Goal: Check status: Check status

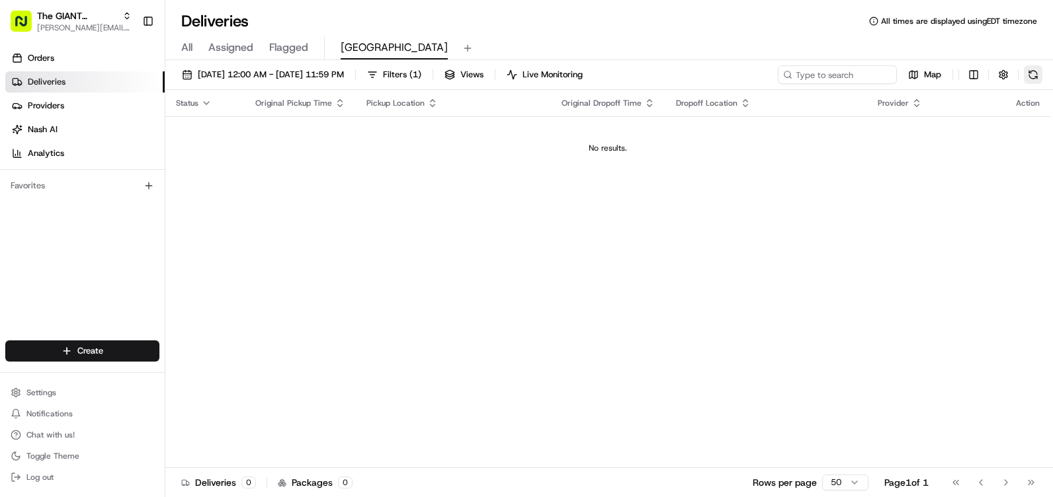
drag, startPoint x: 0, startPoint y: 0, endPoint x: 1031, endPoint y: 71, distance: 1033.8
click at [1031, 71] on button at bounding box center [1033, 74] width 19 height 19
click at [1041, 75] on button at bounding box center [1033, 74] width 19 height 19
click at [1036, 73] on button at bounding box center [1033, 74] width 19 height 19
click at [1029, 73] on button at bounding box center [1033, 74] width 19 height 19
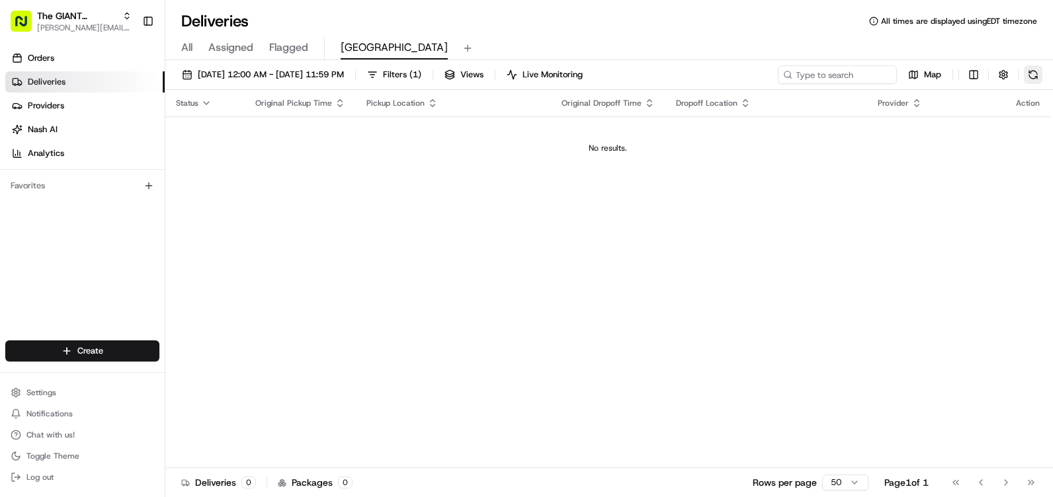
click at [1031, 67] on button at bounding box center [1033, 74] width 19 height 19
drag, startPoint x: 516, startPoint y: 112, endPoint x: 875, endPoint y: 41, distance: 366.2
click at [875, 41] on div "Deliveries All times are displayed using EDT timezone All Assigned Flagged Newp…" at bounding box center [609, 248] width 888 height 497
drag, startPoint x: 875, startPoint y: 41, endPoint x: 707, endPoint y: 47, distance: 168.1
click at [707, 47] on div "All Assigned Flagged Newport" at bounding box center [609, 48] width 888 height 23
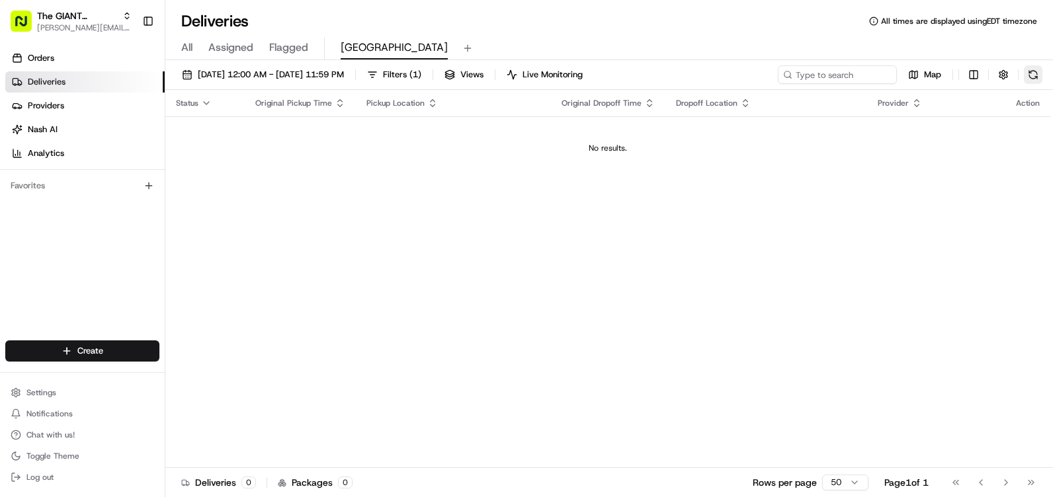
click at [1040, 77] on button at bounding box center [1033, 74] width 19 height 19
click at [1041, 78] on button at bounding box center [1033, 74] width 19 height 19
click at [1034, 74] on button at bounding box center [1033, 74] width 19 height 19
click at [1033, 74] on div "Map" at bounding box center [910, 74] width 265 height 19
click at [1037, 69] on button at bounding box center [1033, 74] width 19 height 19
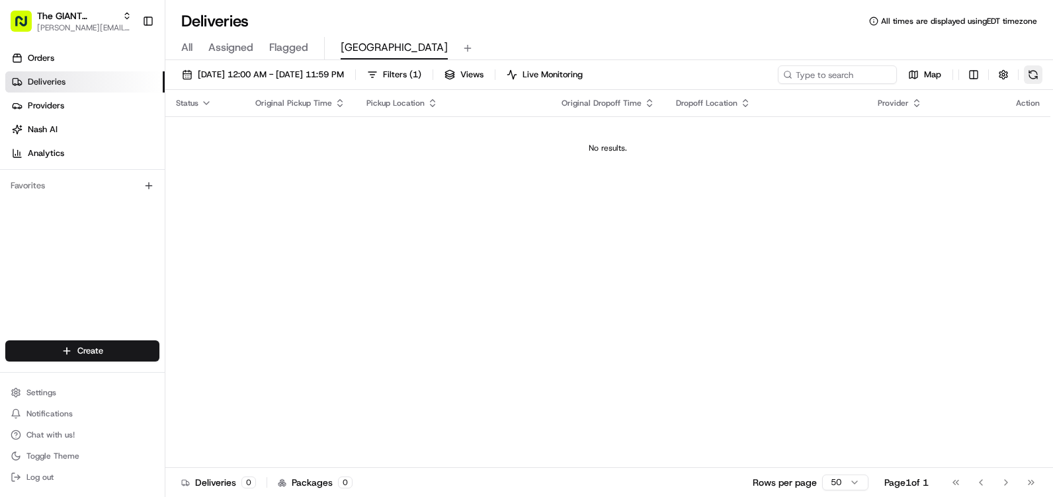
click at [1030, 75] on button at bounding box center [1033, 74] width 19 height 19
click at [1031, 72] on button at bounding box center [1033, 74] width 19 height 19
click at [1041, 69] on button at bounding box center [1033, 74] width 19 height 19
click at [1039, 72] on button at bounding box center [1033, 74] width 19 height 19
click at [1034, 79] on button at bounding box center [1033, 74] width 19 height 19
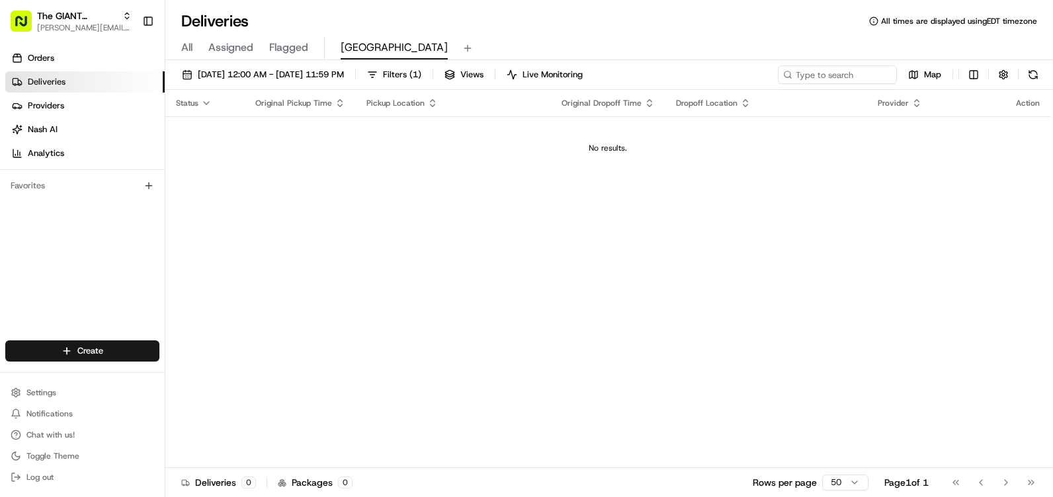
click at [1022, 77] on div "Map" at bounding box center [910, 74] width 265 height 19
click at [1031, 68] on button at bounding box center [1033, 74] width 19 height 19
click at [1031, 71] on button at bounding box center [1033, 74] width 19 height 19
click at [1031, 71] on div "Map" at bounding box center [910, 74] width 265 height 19
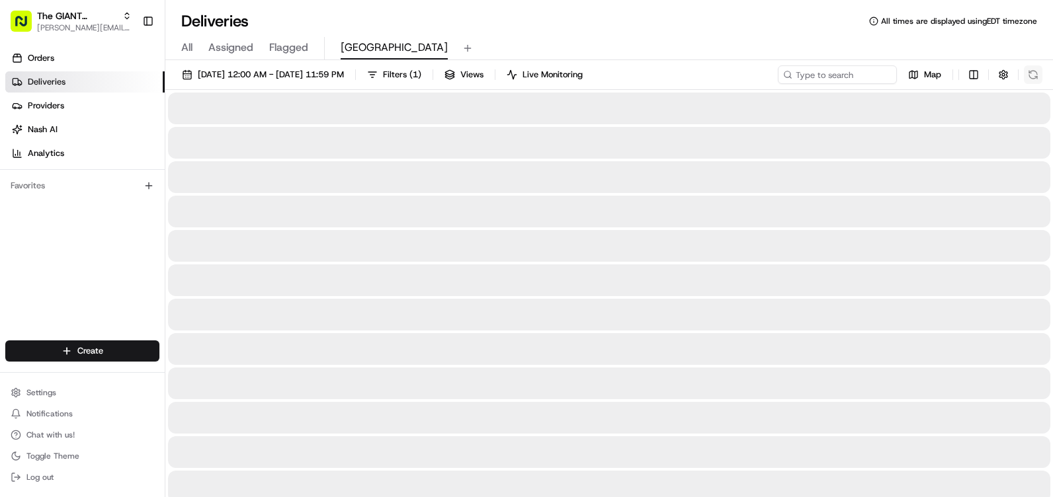
click at [1031, 71] on div "Map" at bounding box center [910, 74] width 265 height 19
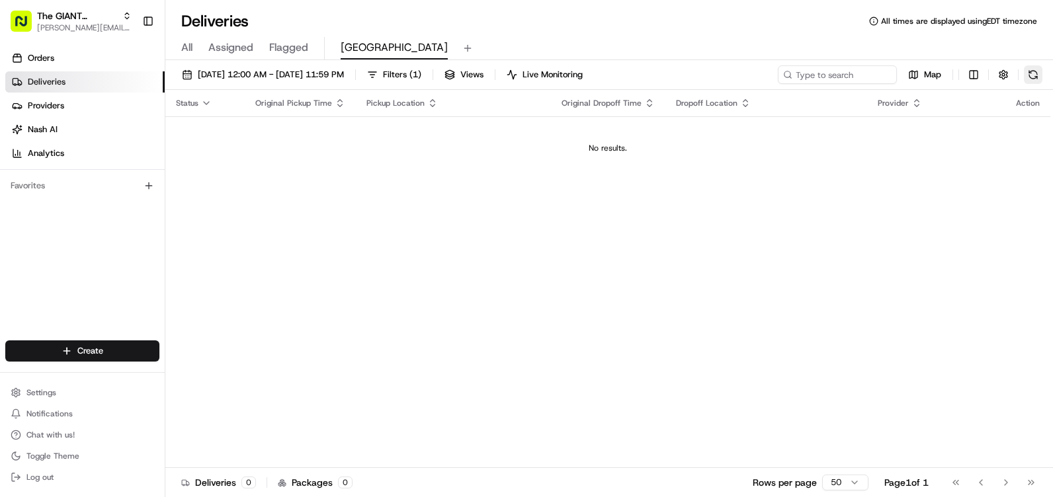
click at [1037, 82] on button at bounding box center [1033, 74] width 19 height 19
click at [1035, 75] on button at bounding box center [1033, 74] width 19 height 19
click at [1031, 81] on button at bounding box center [1033, 74] width 19 height 19
click at [1042, 79] on button at bounding box center [1033, 74] width 19 height 19
click at [1035, 72] on button at bounding box center [1033, 74] width 19 height 19
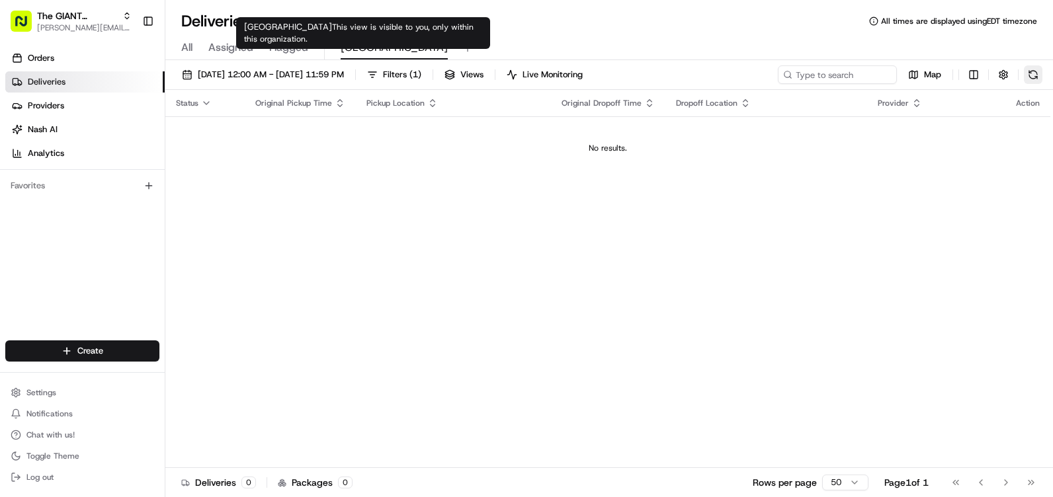
click at [1037, 74] on button at bounding box center [1033, 74] width 19 height 19
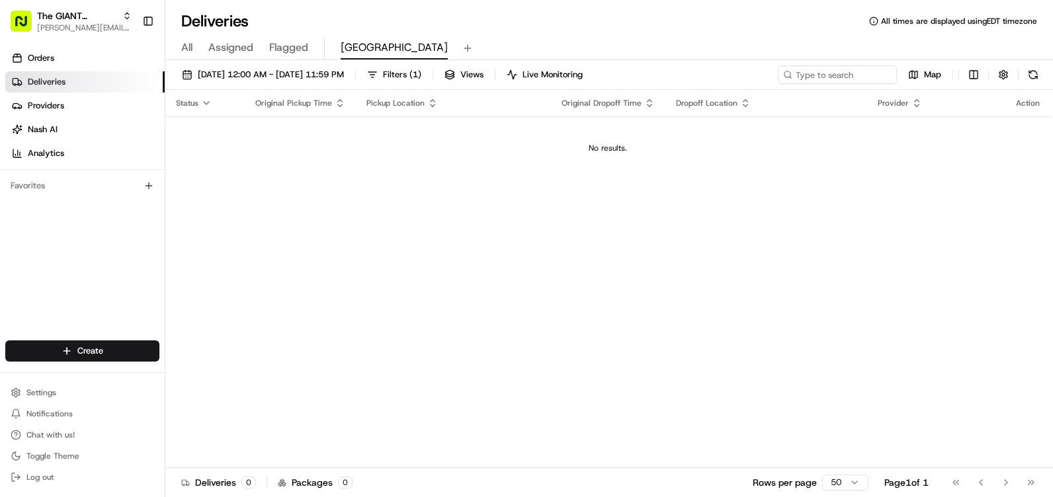
click at [1036, 71] on button at bounding box center [1033, 74] width 19 height 19
click at [1039, 76] on button at bounding box center [1033, 74] width 19 height 19
click at [1034, 74] on button at bounding box center [1033, 74] width 19 height 19
click at [1035, 80] on button at bounding box center [1033, 74] width 19 height 19
click at [1037, 81] on button at bounding box center [1033, 74] width 19 height 19
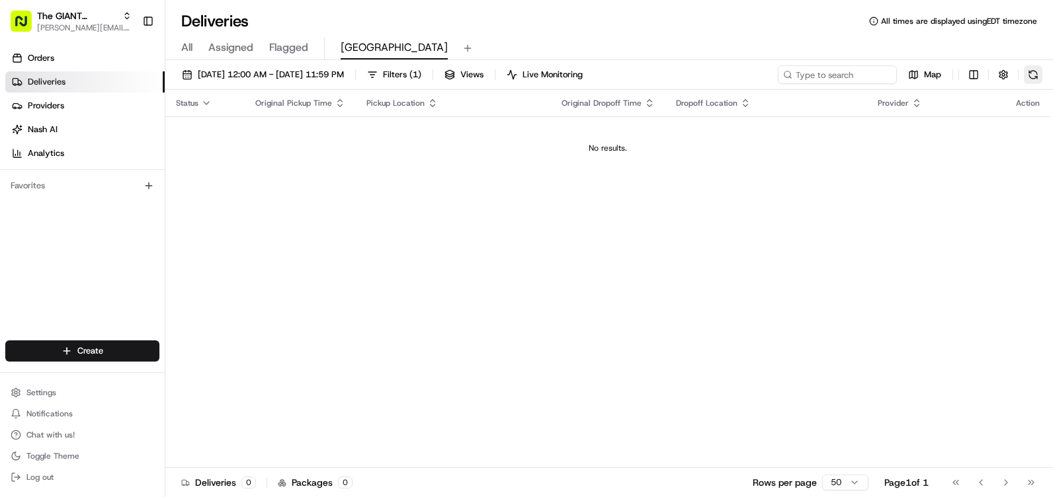
click at [1025, 71] on button at bounding box center [1033, 74] width 19 height 19
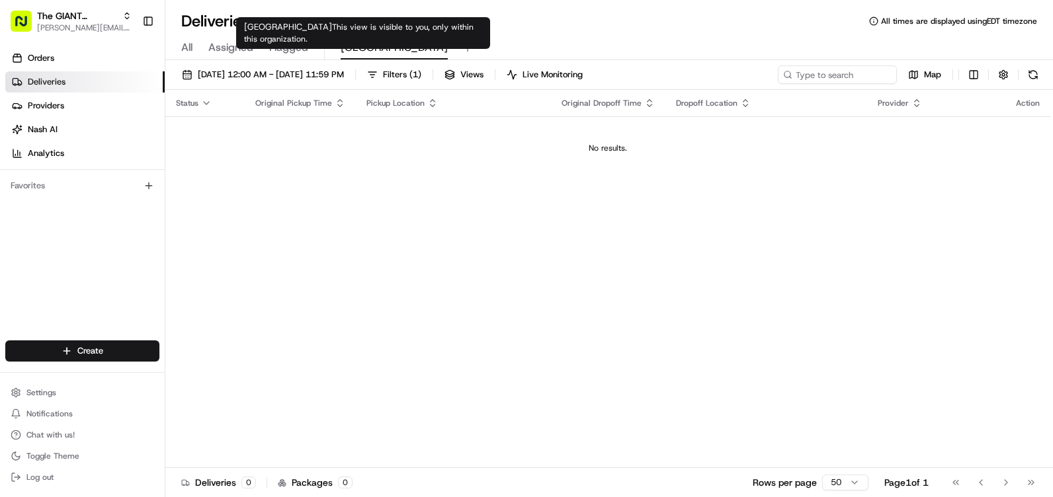
click at [361, 47] on span "[GEOGRAPHIC_DATA]" at bounding box center [394, 48] width 107 height 16
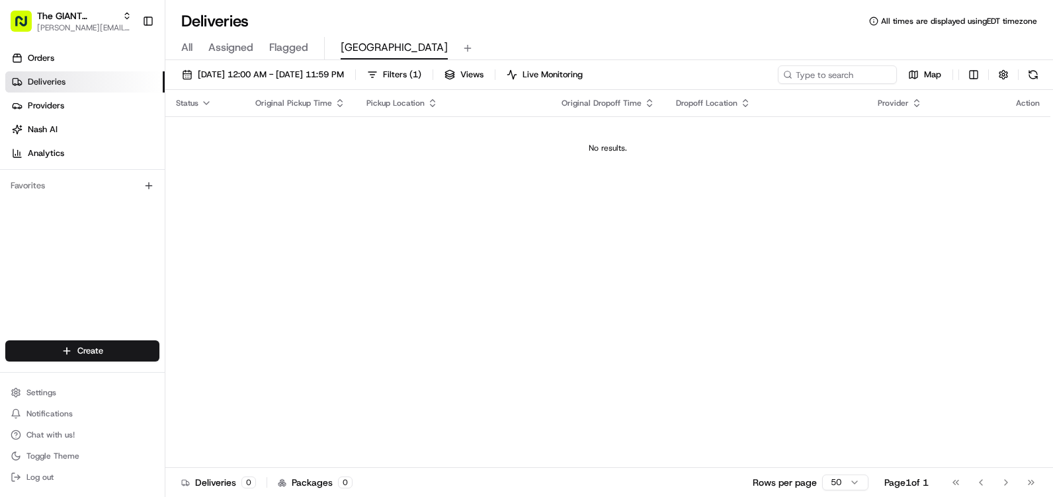
click at [361, 47] on span "[GEOGRAPHIC_DATA]" at bounding box center [394, 48] width 107 height 16
drag, startPoint x: 361, startPoint y: 47, endPoint x: 352, endPoint y: 46, distance: 8.6
click at [352, 46] on span "[GEOGRAPHIC_DATA]" at bounding box center [394, 48] width 107 height 16
drag, startPoint x: 62, startPoint y: 130, endPoint x: 74, endPoint y: 122, distance: 14.7
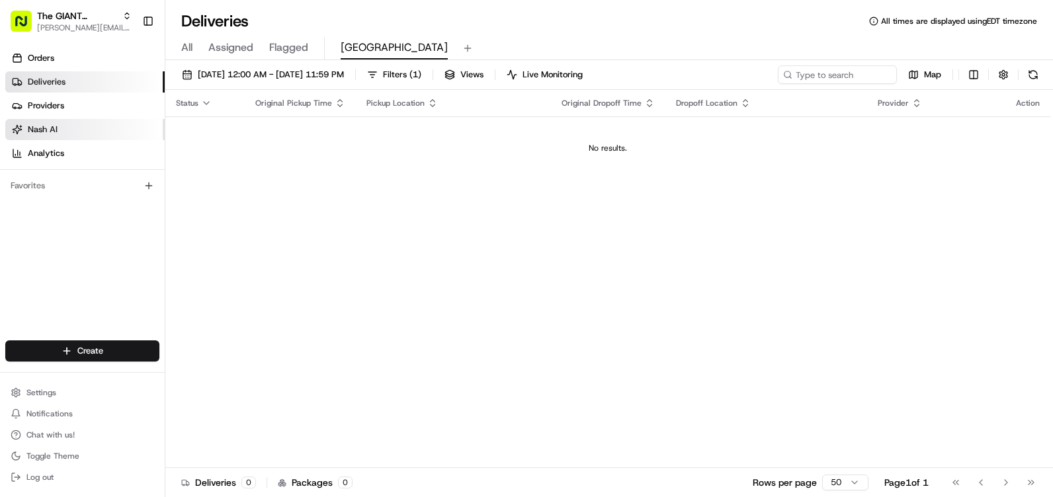
click at [63, 131] on link "Nash AI" at bounding box center [84, 129] width 159 height 21
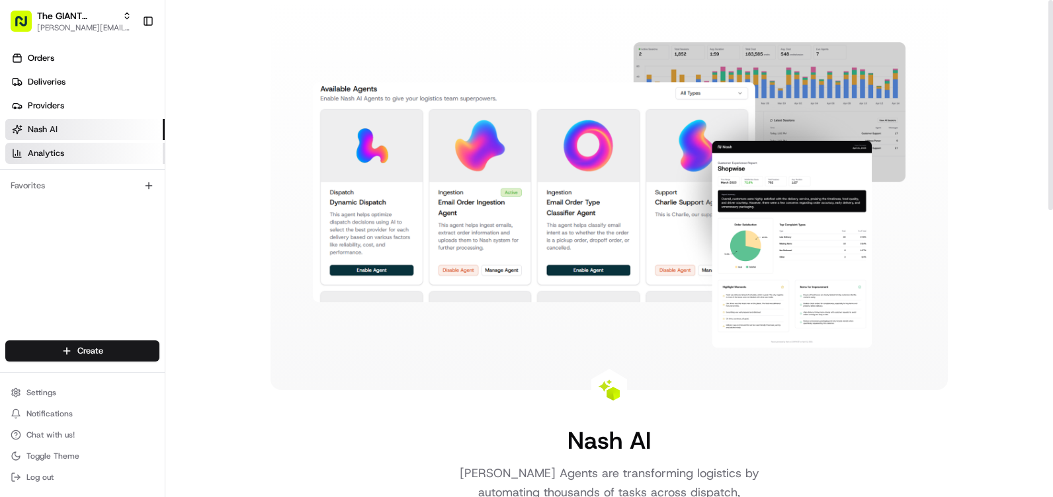
click at [65, 151] on link "Analytics" at bounding box center [84, 153] width 159 height 21
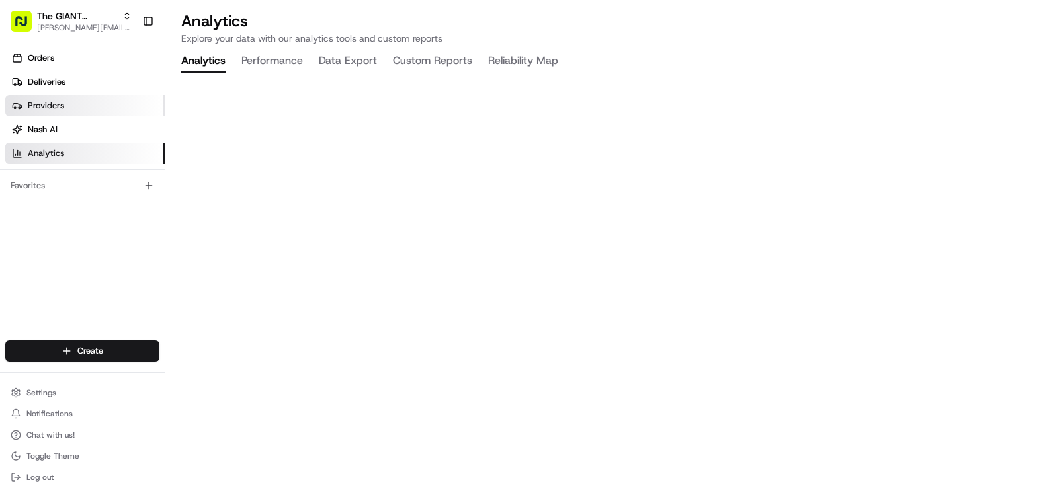
click at [60, 107] on span "Providers" at bounding box center [46, 106] width 36 height 12
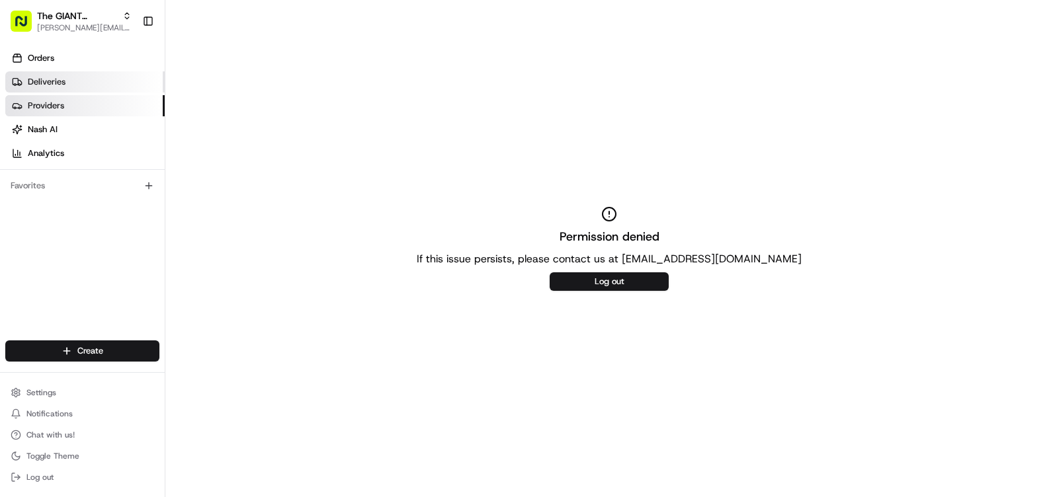
click at [41, 81] on span "Deliveries" at bounding box center [47, 82] width 38 height 12
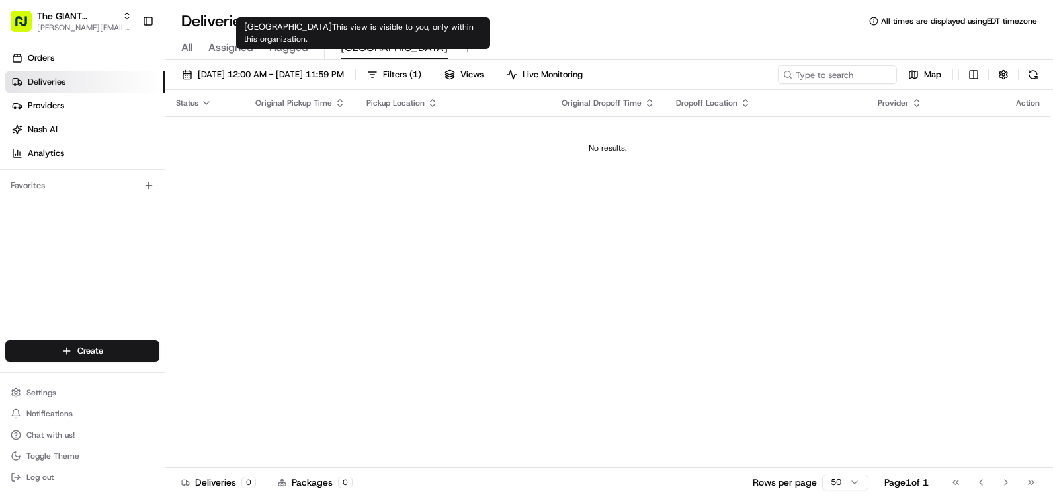
click at [367, 48] on span "[GEOGRAPHIC_DATA]" at bounding box center [394, 48] width 107 height 16
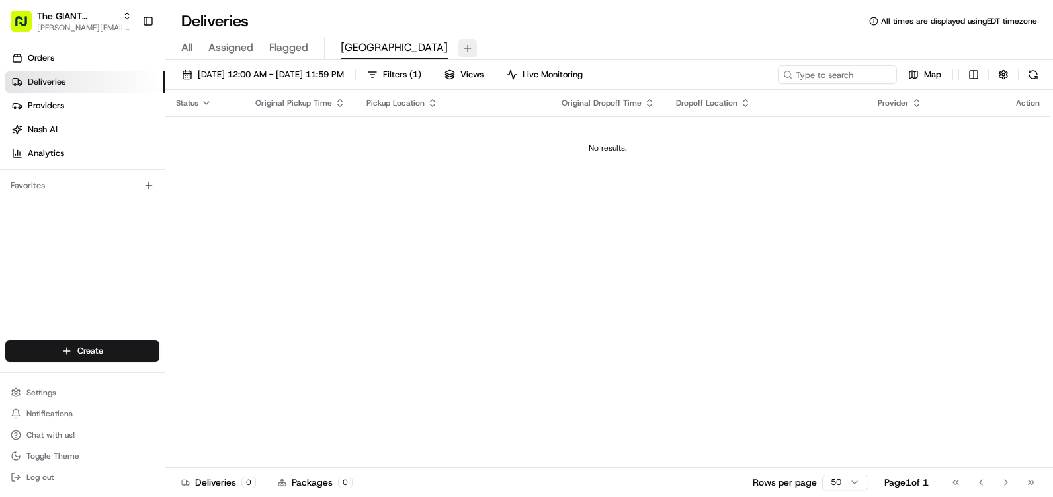
click at [392, 54] on div "All Assigned Flagged Newport" at bounding box center [609, 48] width 888 height 23
click at [458, 52] on button at bounding box center [467, 48] width 19 height 19
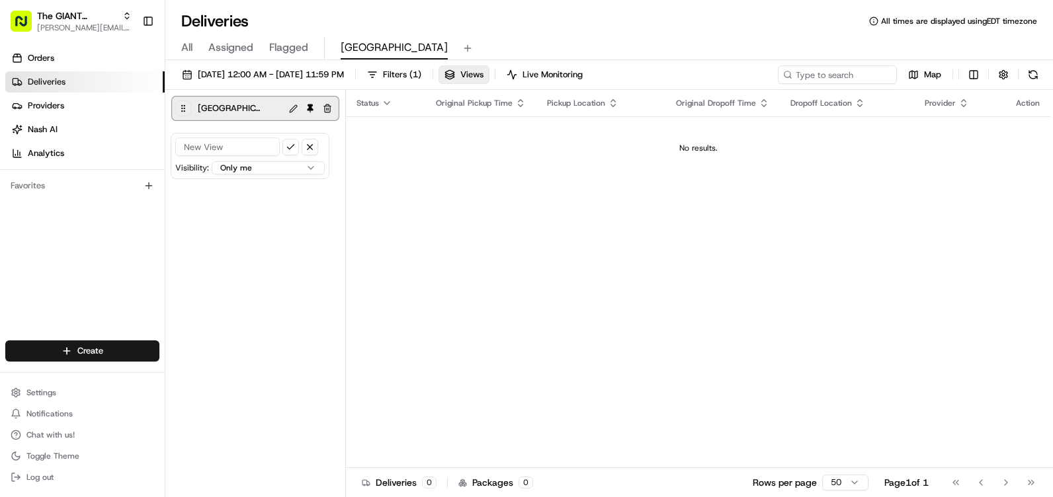
click at [299, 105] on button at bounding box center [293, 108] width 15 height 15
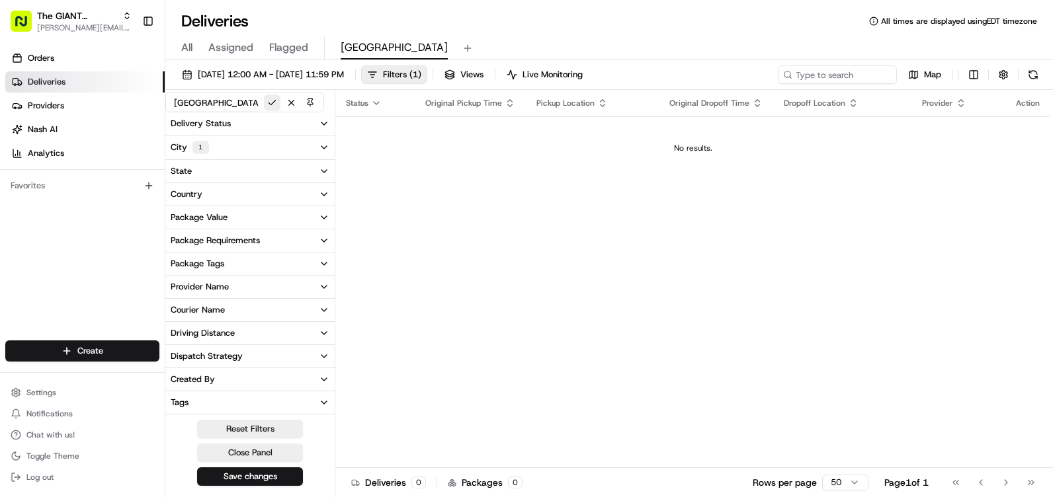
type input "[GEOGRAPHIC_DATA] :P"
click at [275, 97] on button at bounding box center [272, 103] width 17 height 17
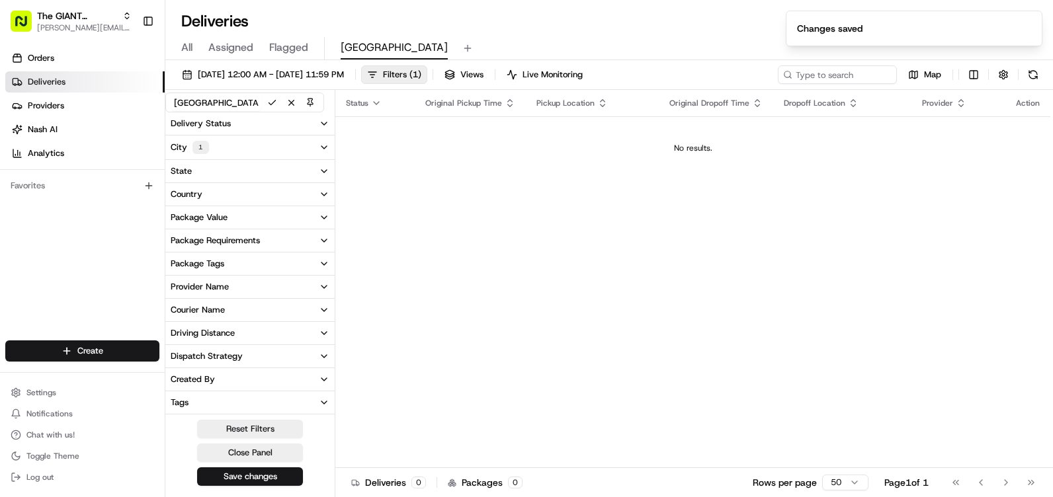
click at [575, 13] on div "Deliveries All times are displayed using EDT timezone" at bounding box center [609, 21] width 888 height 21
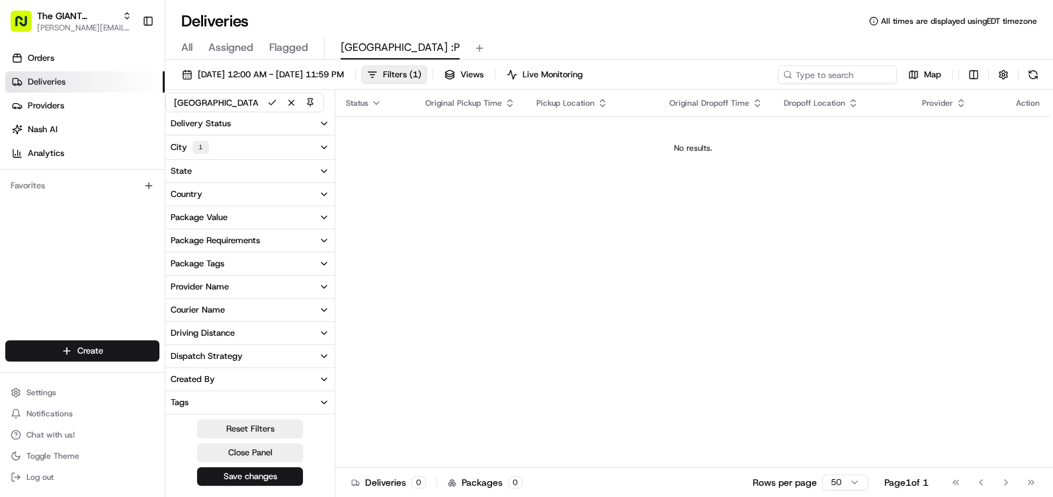
click at [611, 220] on div "Status Original Pickup Time Pickup Location Original Dropoff Time Dropoff Locat…" at bounding box center [692, 279] width 715 height 378
click at [1035, 74] on button at bounding box center [1033, 74] width 19 height 19
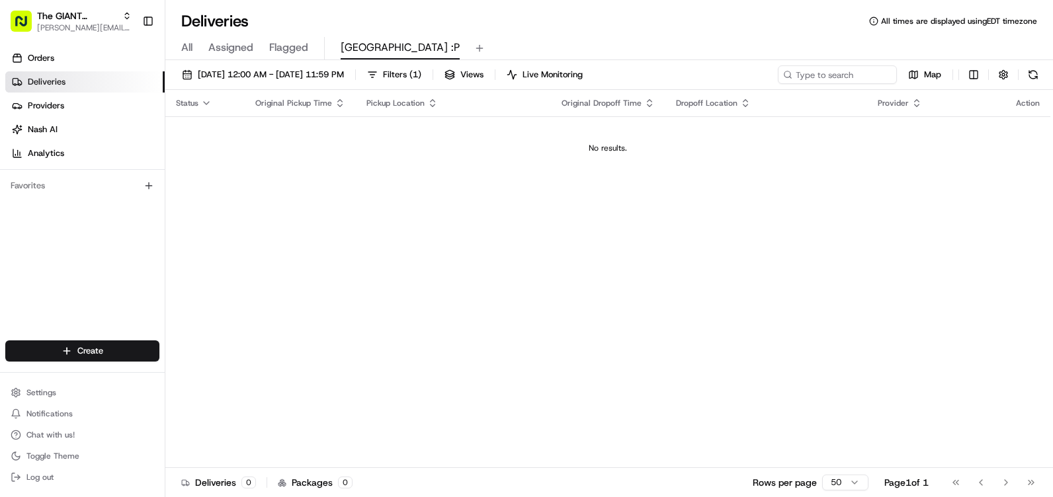
click at [1027, 74] on button at bounding box center [1033, 74] width 19 height 19
click at [1029, 71] on button at bounding box center [1033, 74] width 19 height 19
click at [1035, 66] on button at bounding box center [1033, 74] width 19 height 19
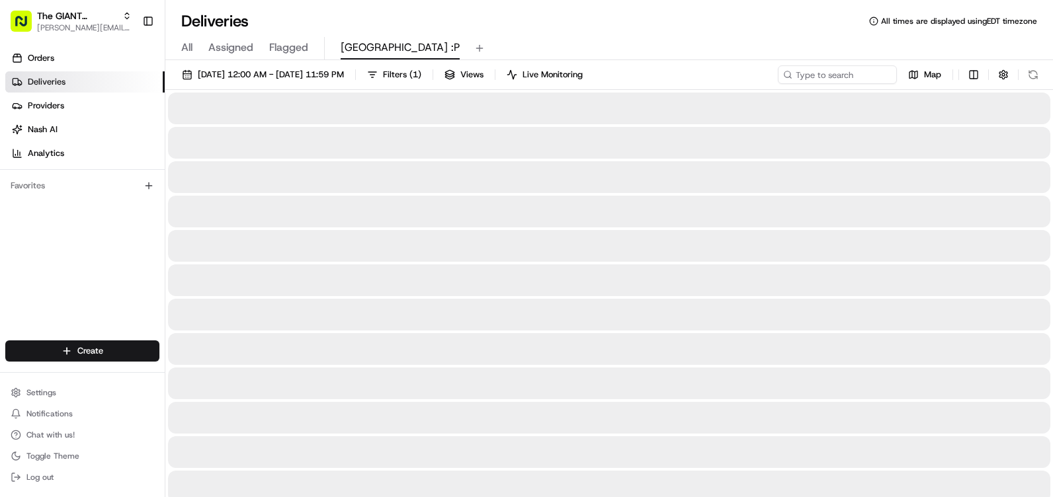
click at [1035, 66] on div "Map" at bounding box center [910, 74] width 265 height 19
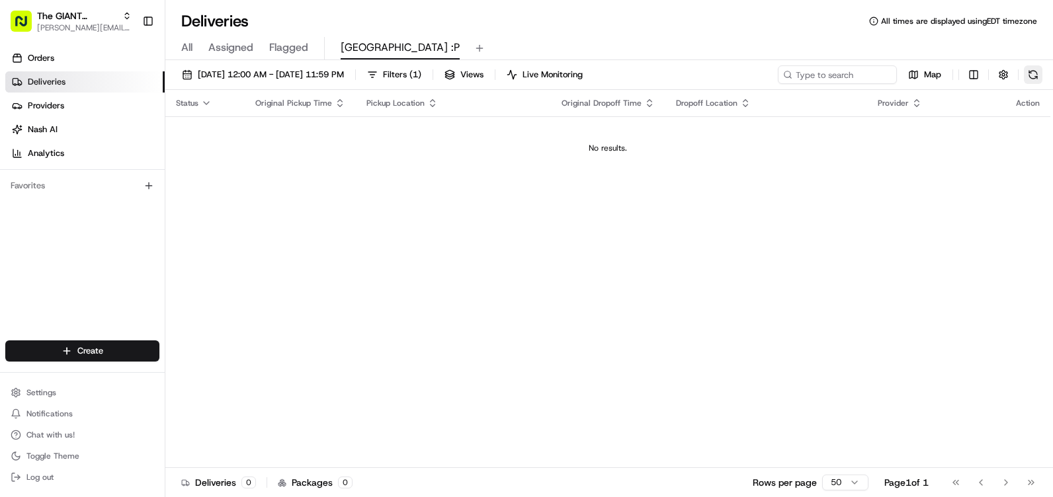
click at [1038, 73] on button at bounding box center [1033, 74] width 19 height 19
click at [1043, 78] on div "08/20/2025 12:00 AM - 08/20/2025 11:59 PM Filters ( 1 ) Views Live Monitoring M…" at bounding box center [609, 77] width 888 height 24
click at [1037, 76] on button at bounding box center [1033, 74] width 19 height 19
click at [1038, 68] on button at bounding box center [1033, 74] width 19 height 19
click at [1029, 79] on button at bounding box center [1033, 74] width 19 height 19
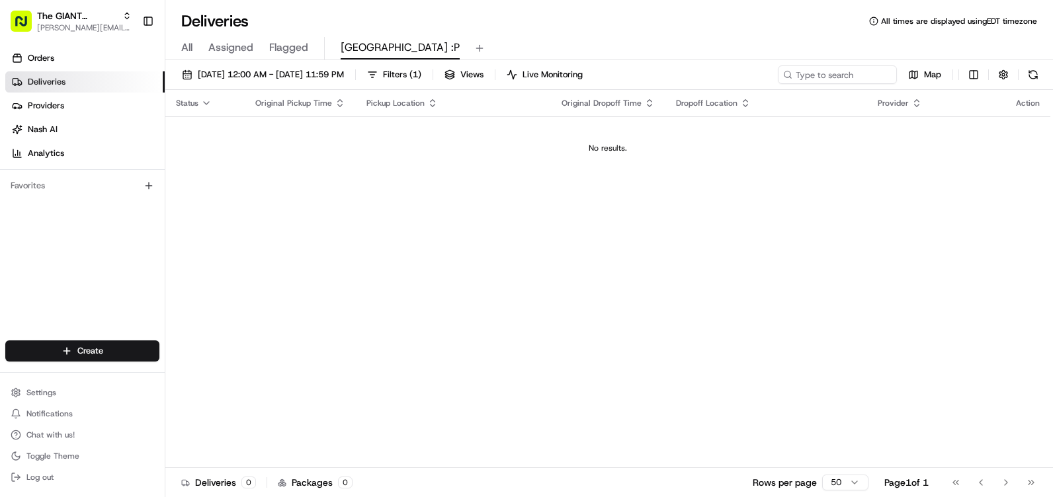
click at [1031, 74] on button at bounding box center [1033, 74] width 19 height 19
click at [1033, 71] on button at bounding box center [1033, 74] width 19 height 19
click at [1037, 76] on button at bounding box center [1033, 74] width 19 height 19
drag, startPoint x: 1033, startPoint y: 72, endPoint x: 1018, endPoint y: 64, distance: 16.6
click at [1031, 69] on button at bounding box center [1033, 74] width 19 height 19
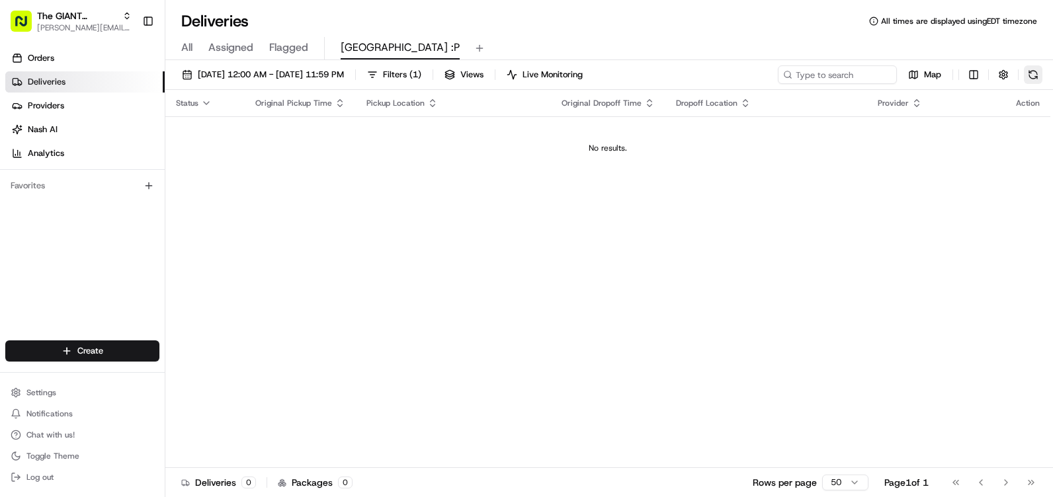
click at [1037, 68] on button at bounding box center [1033, 74] width 19 height 19
click at [1027, 67] on button at bounding box center [1033, 74] width 19 height 19
click at [1031, 76] on button at bounding box center [1033, 74] width 19 height 19
drag, startPoint x: 1016, startPoint y: 70, endPoint x: 1029, endPoint y: 71, distance: 12.6
click at [1017, 71] on div "Map" at bounding box center [910, 74] width 265 height 19
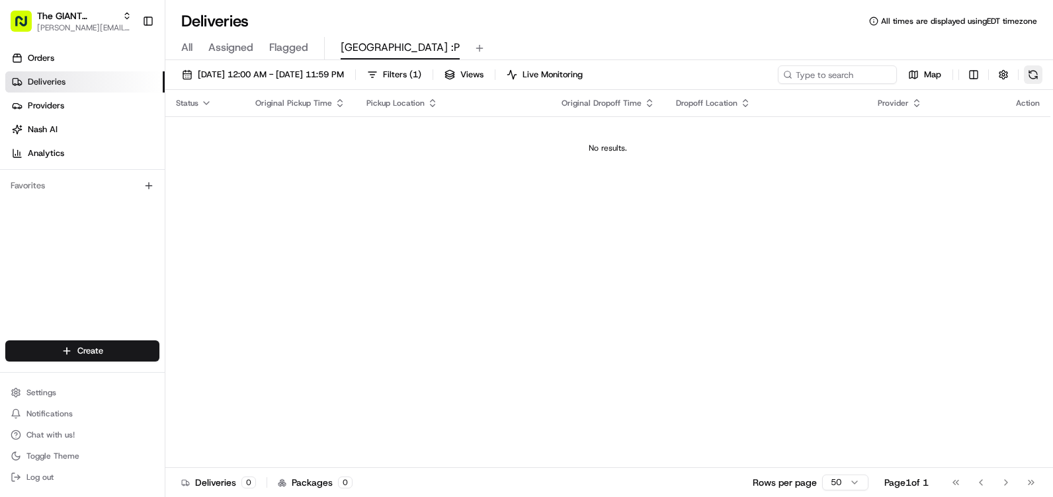
click at [1029, 71] on button at bounding box center [1033, 74] width 19 height 19
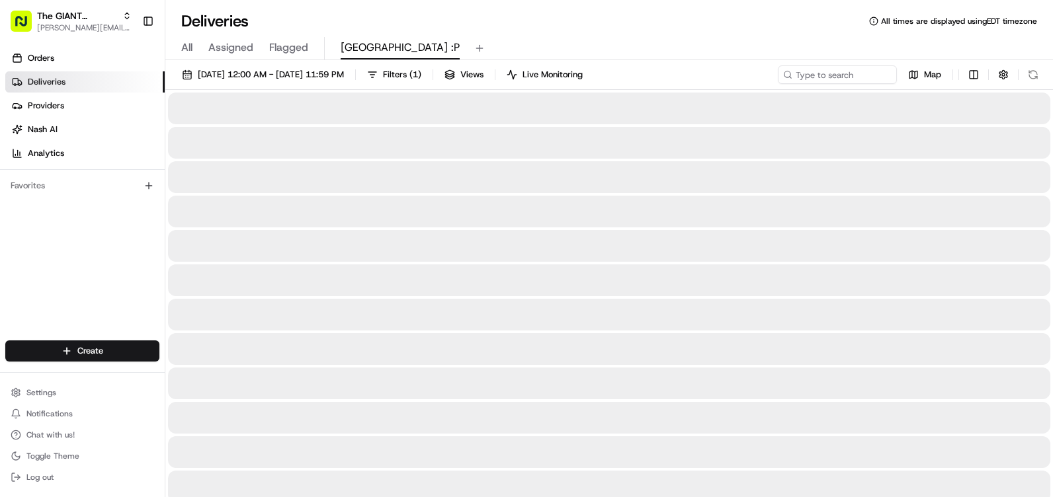
click at [1029, 70] on div "Map" at bounding box center [910, 74] width 265 height 19
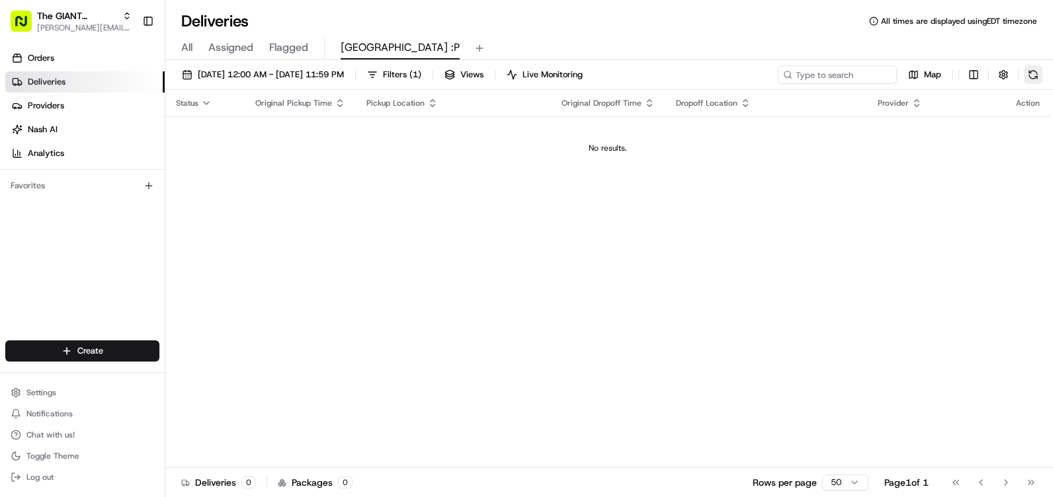
click at [1026, 77] on button at bounding box center [1033, 74] width 19 height 19
click at [1035, 75] on button at bounding box center [1033, 74] width 19 height 19
click at [1029, 80] on button at bounding box center [1033, 74] width 19 height 19
click at [1027, 68] on button at bounding box center [1033, 74] width 19 height 19
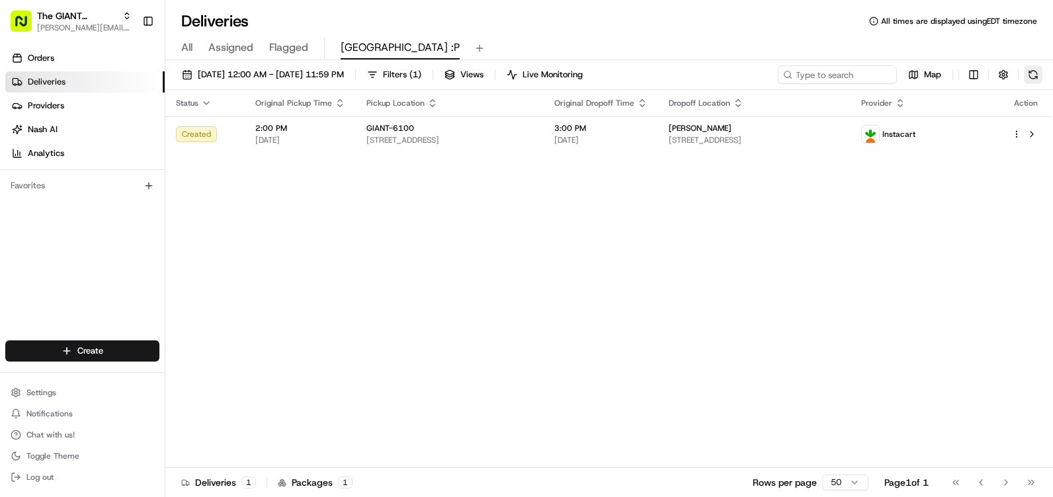
click at [1029, 75] on button at bounding box center [1033, 74] width 19 height 19
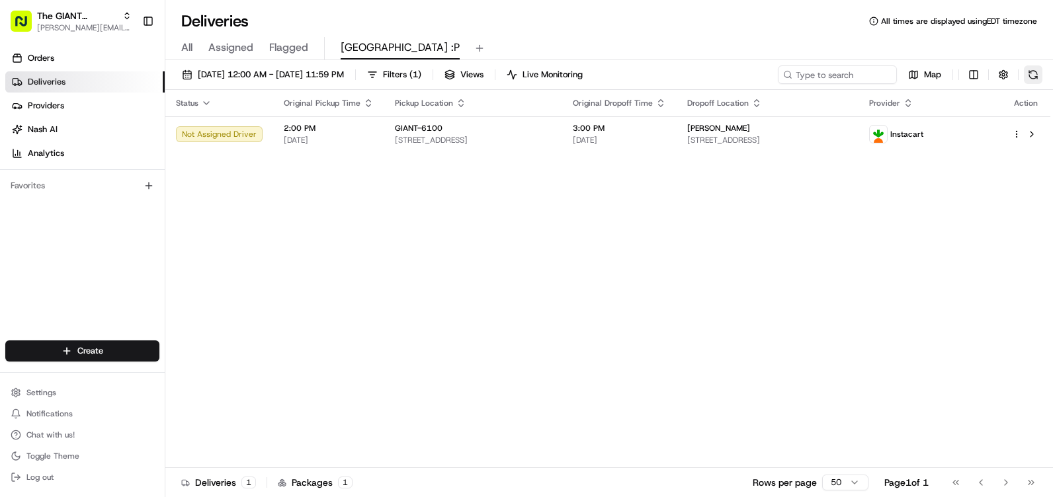
click at [1039, 68] on button at bounding box center [1033, 74] width 19 height 19
click at [1036, 71] on button at bounding box center [1033, 74] width 19 height 19
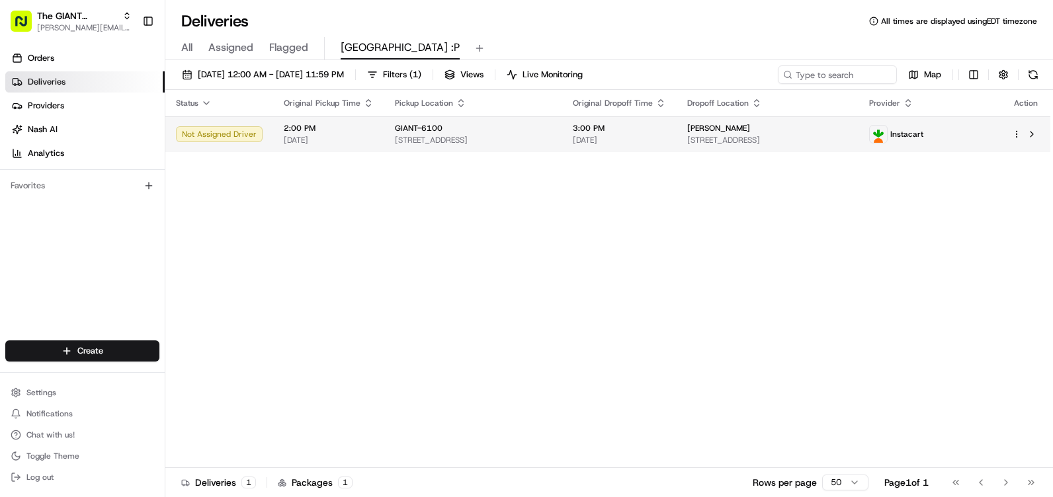
click at [714, 140] on span "435 Mountain Rd, Millerstown, PA 17062, USA" at bounding box center [767, 140] width 161 height 11
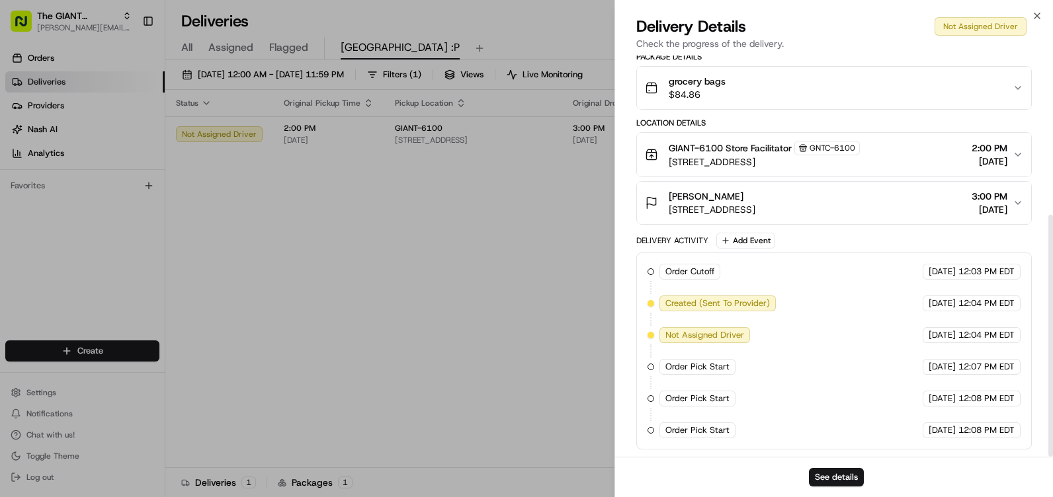
scroll to position [265, 0]
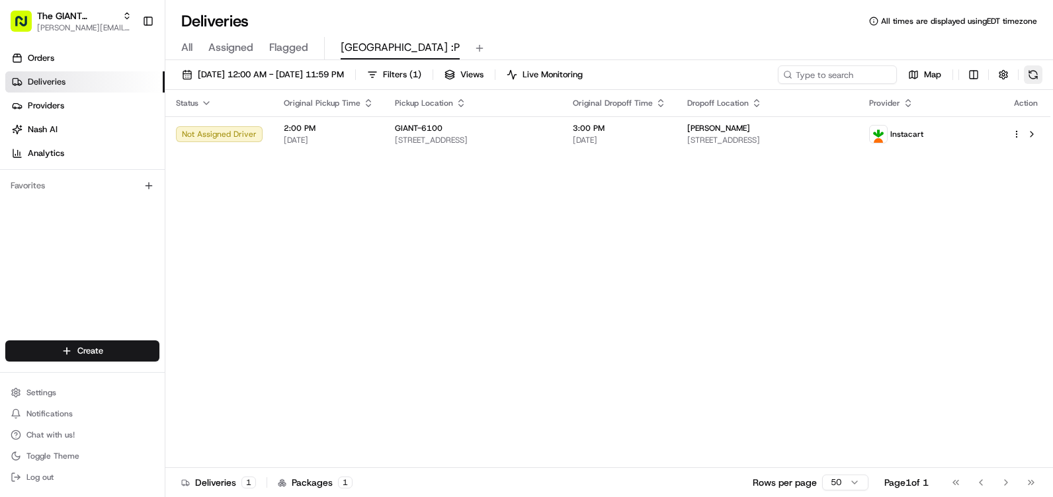
click at [1025, 76] on button at bounding box center [1033, 74] width 19 height 19
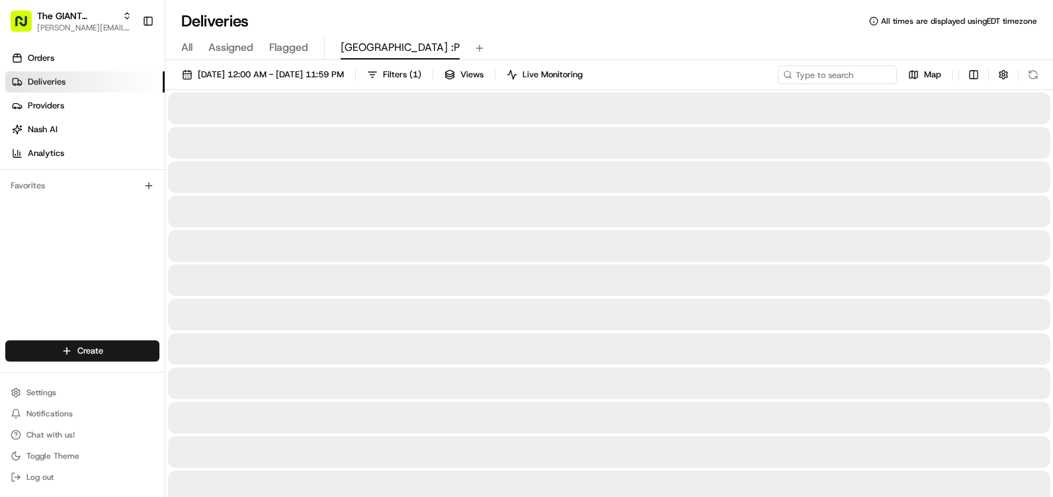
click at [1025, 74] on div "Map" at bounding box center [910, 74] width 265 height 19
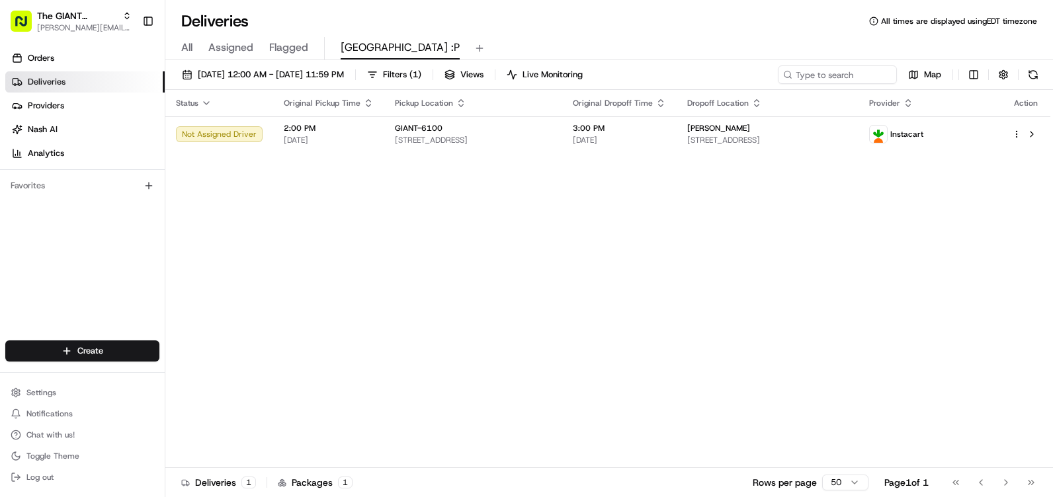
click at [531, 22] on div "Deliveries All times are displayed using EDT timezone" at bounding box center [609, 21] width 888 height 21
click at [1035, 70] on button at bounding box center [1033, 74] width 19 height 19
click at [1035, 70] on div "Map" at bounding box center [910, 74] width 265 height 19
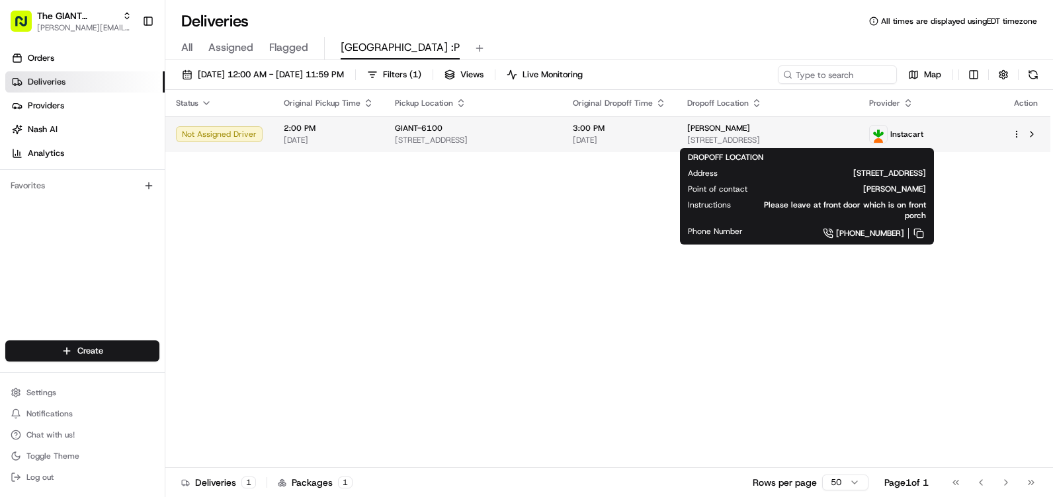
click at [750, 132] on span "Kim Funkhouser" at bounding box center [718, 128] width 63 height 11
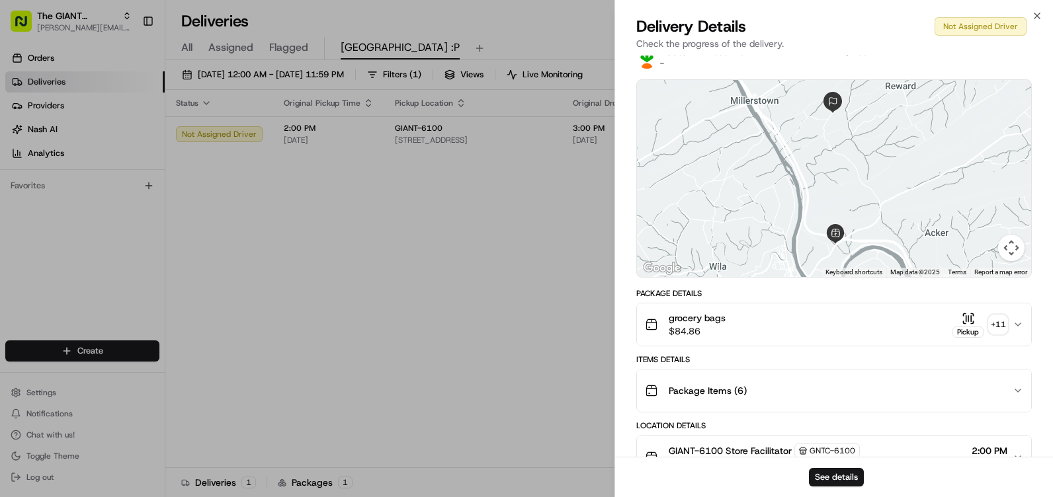
scroll to position [66, 0]
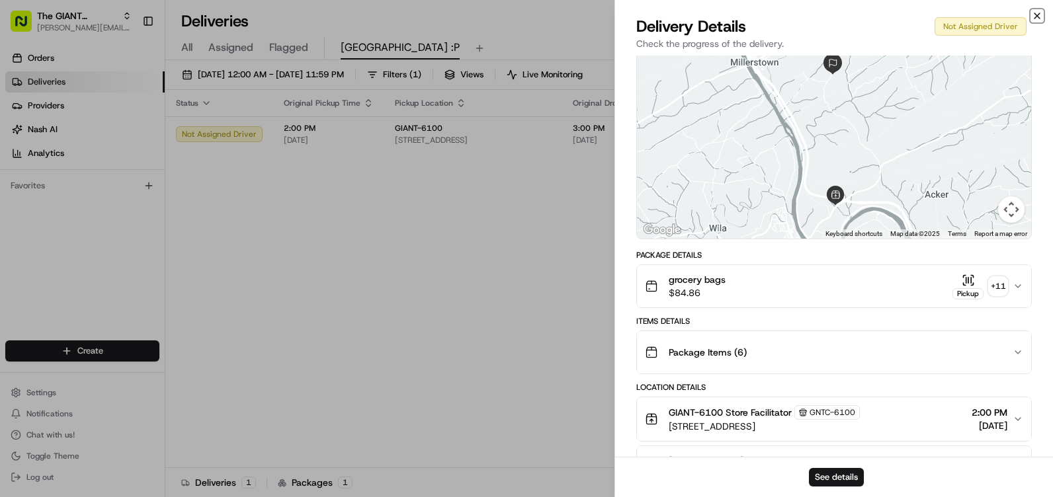
click at [1041, 16] on icon "button" at bounding box center [1037, 16] width 11 height 11
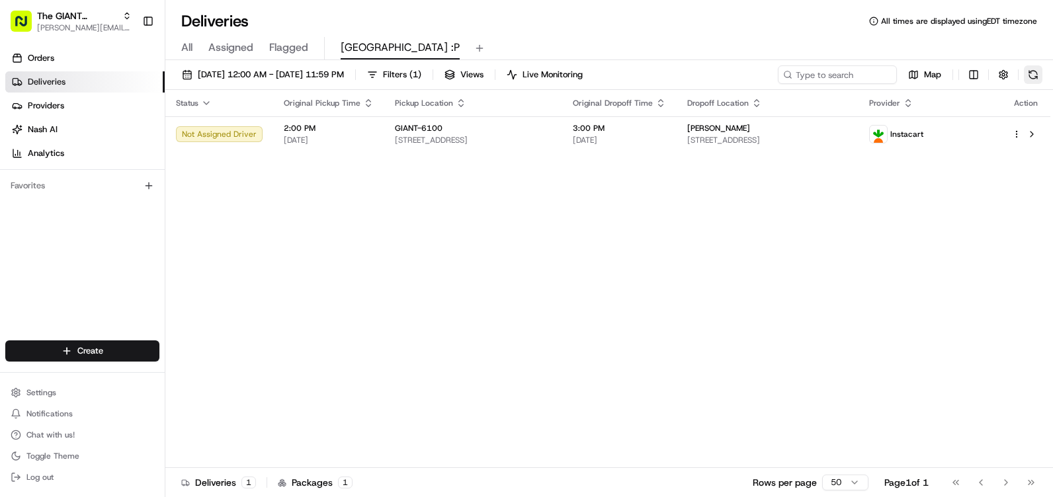
click at [1029, 79] on button at bounding box center [1033, 74] width 19 height 19
click at [1030, 77] on button at bounding box center [1033, 74] width 19 height 19
